Goal: Transaction & Acquisition: Purchase product/service

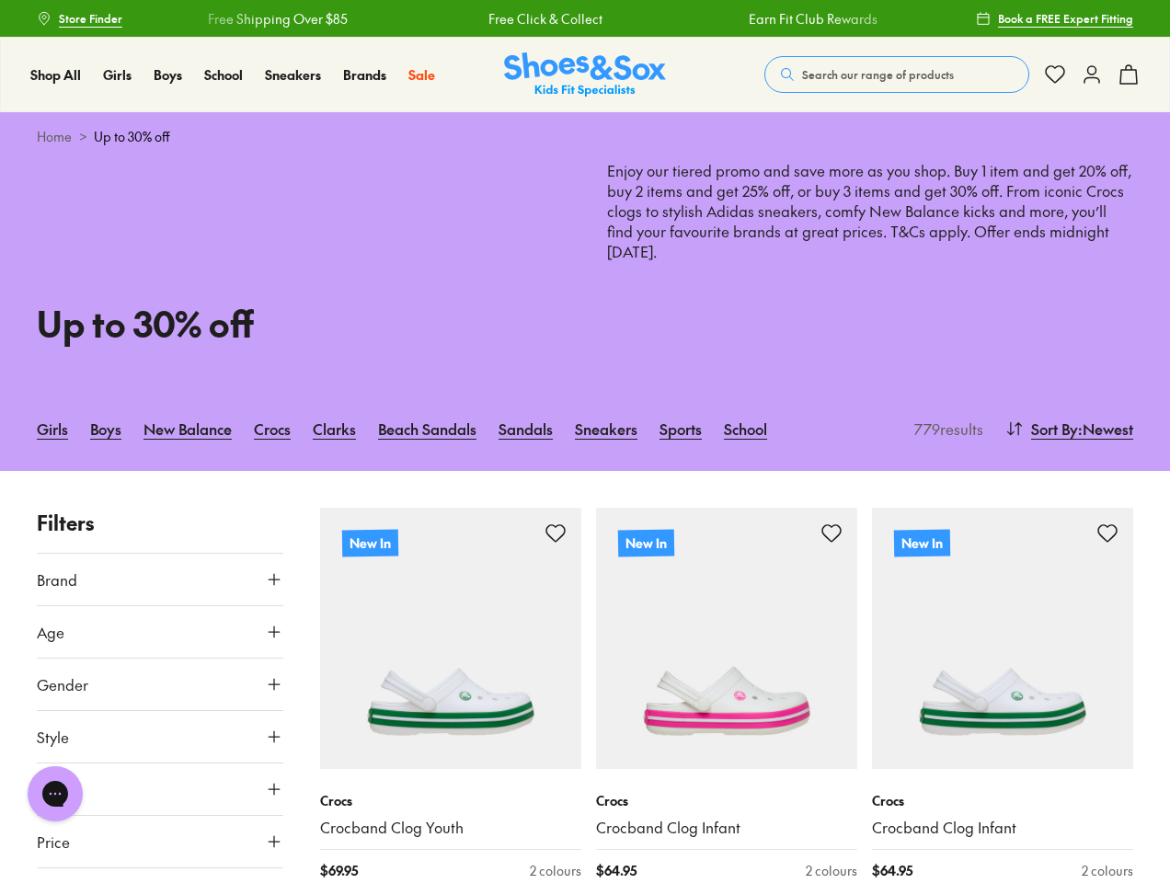
click at [897, 75] on span "Search our range of products" at bounding box center [878, 74] width 152 height 17
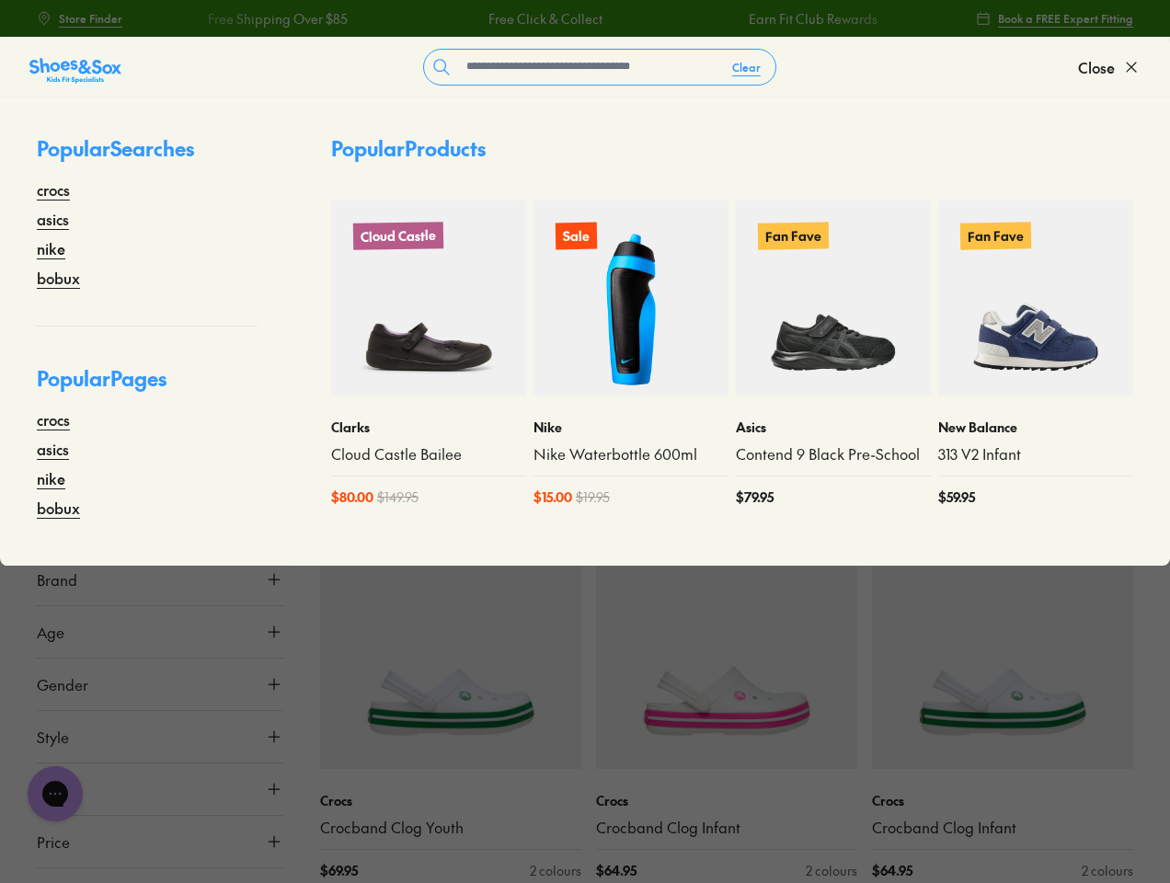
click at [747, 67] on button "Clear" at bounding box center [747, 67] width 58 height 33
click at [1110, 67] on span "Close" at bounding box center [1096, 67] width 37 height 22
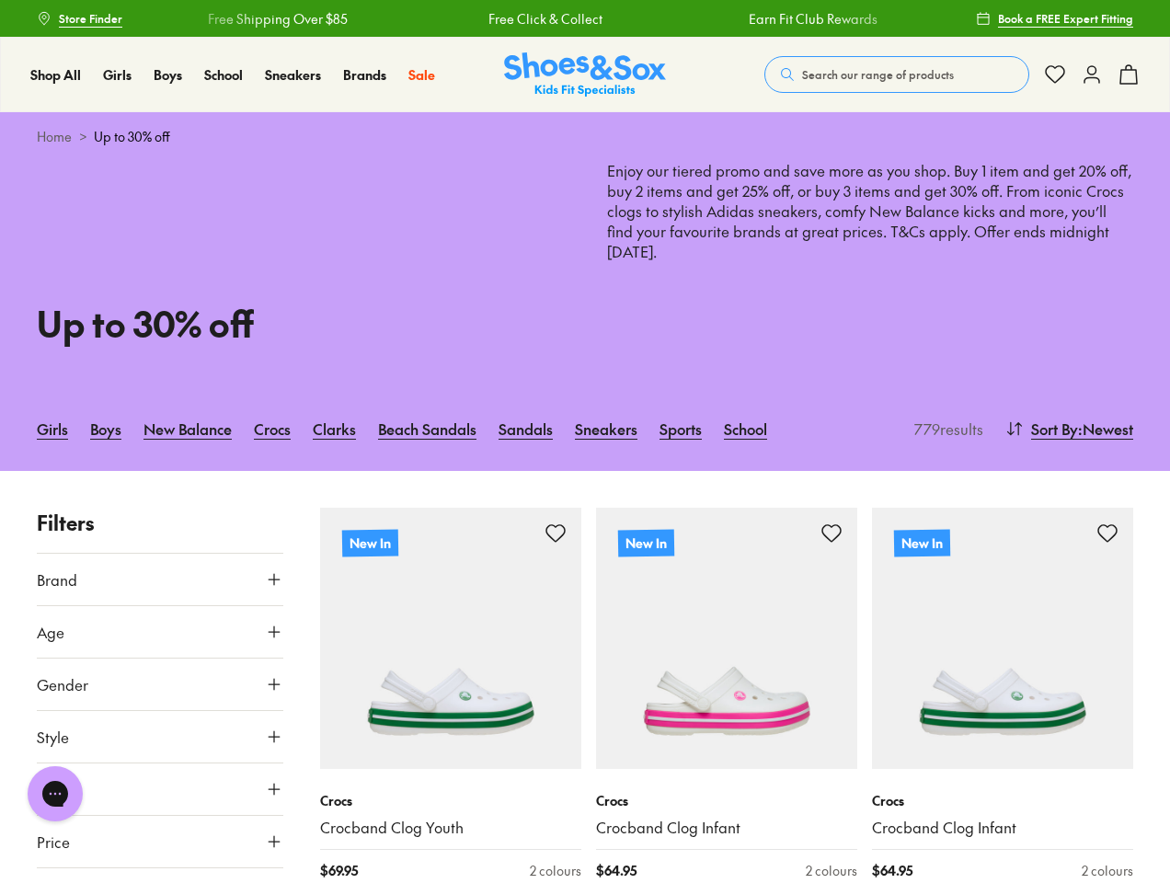
click at [1129, 75] on icon at bounding box center [1129, 74] width 22 height 22
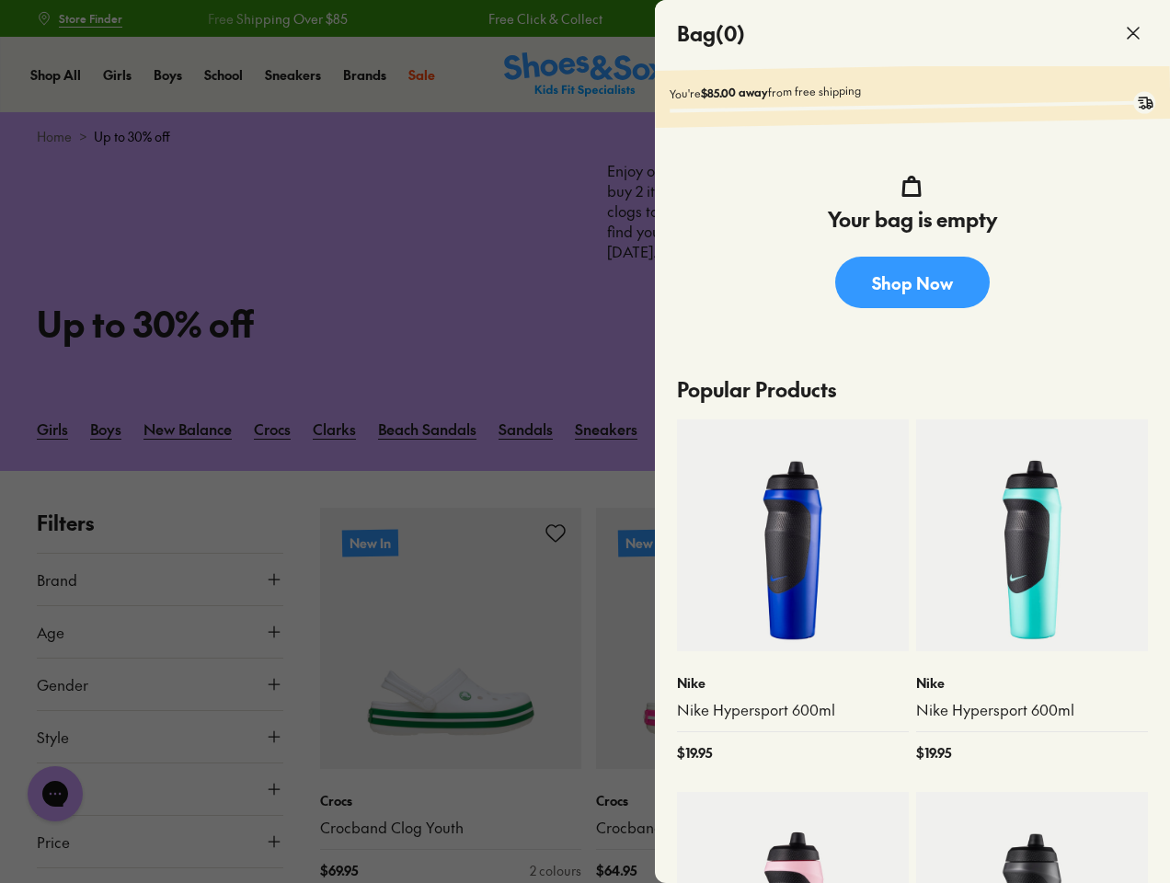
click at [1067, 429] on div at bounding box center [585, 441] width 1170 height 883
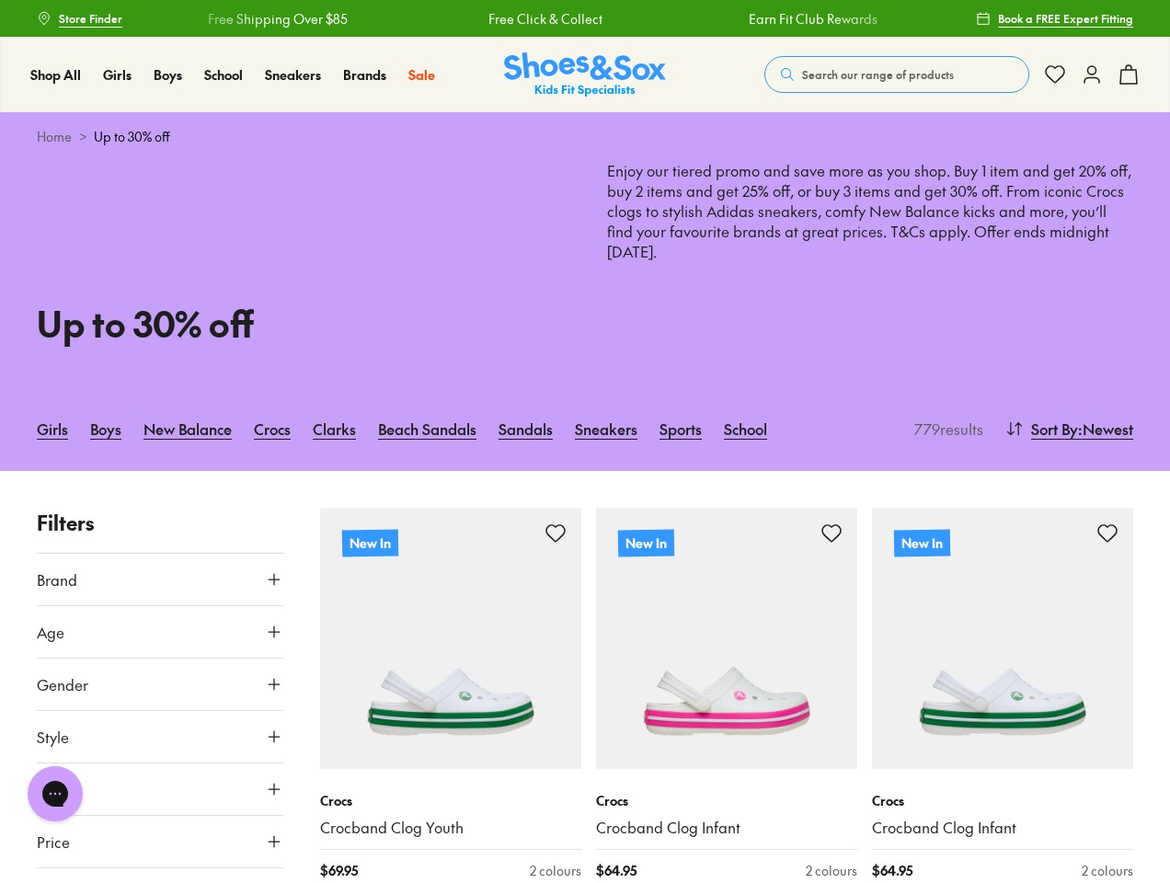
click at [160, 580] on button "Brand" at bounding box center [160, 580] width 247 height 52
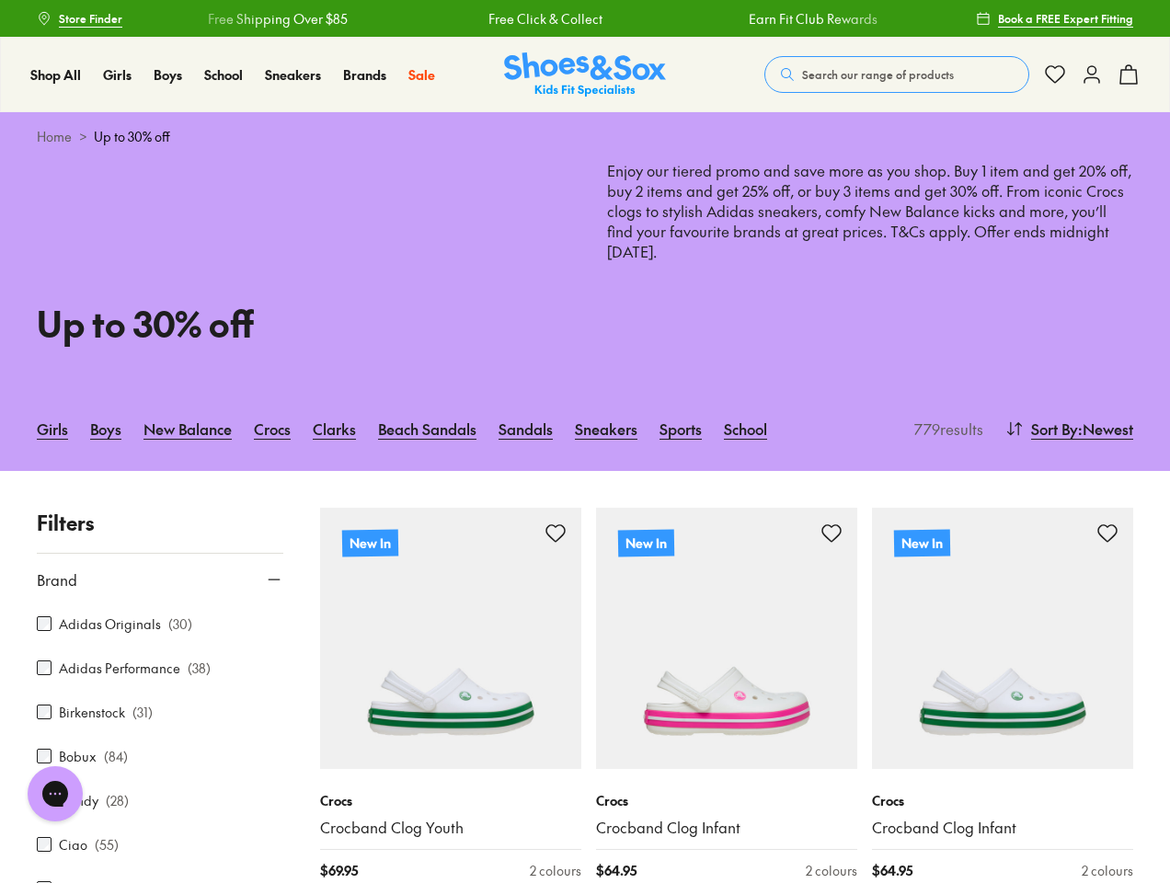
click at [160, 632] on div "Adidas Originals ( 30 )" at bounding box center [160, 624] width 247 height 22
click at [160, 789] on div "Candy ( 28 )" at bounding box center [160, 800] width 247 height 22
